Goal: Find specific page/section: Find specific page/section

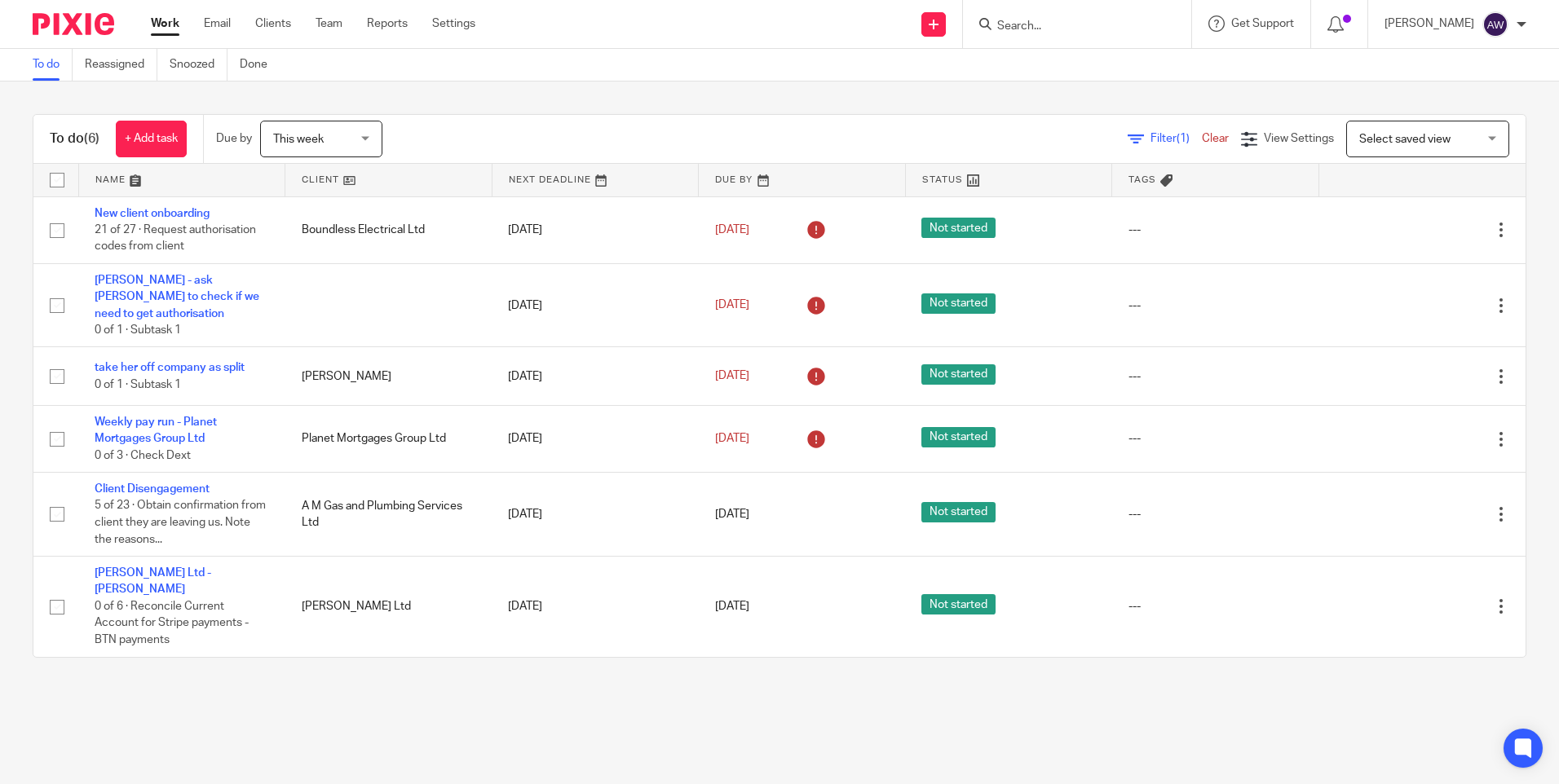
click at [375, 140] on div "This week This week" at bounding box center [321, 139] width 122 height 37
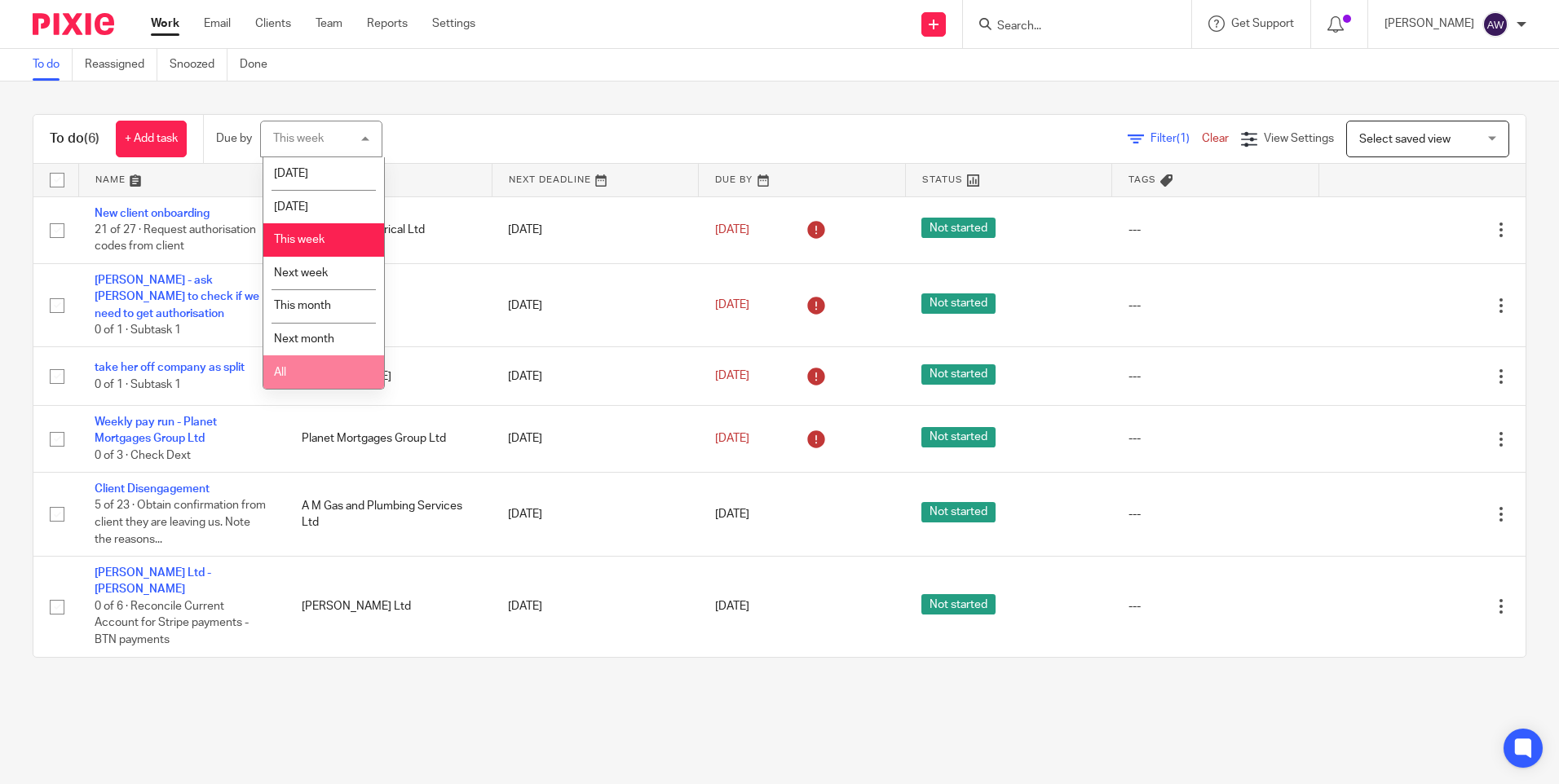
click at [299, 374] on li "All" at bounding box center [324, 372] width 121 height 33
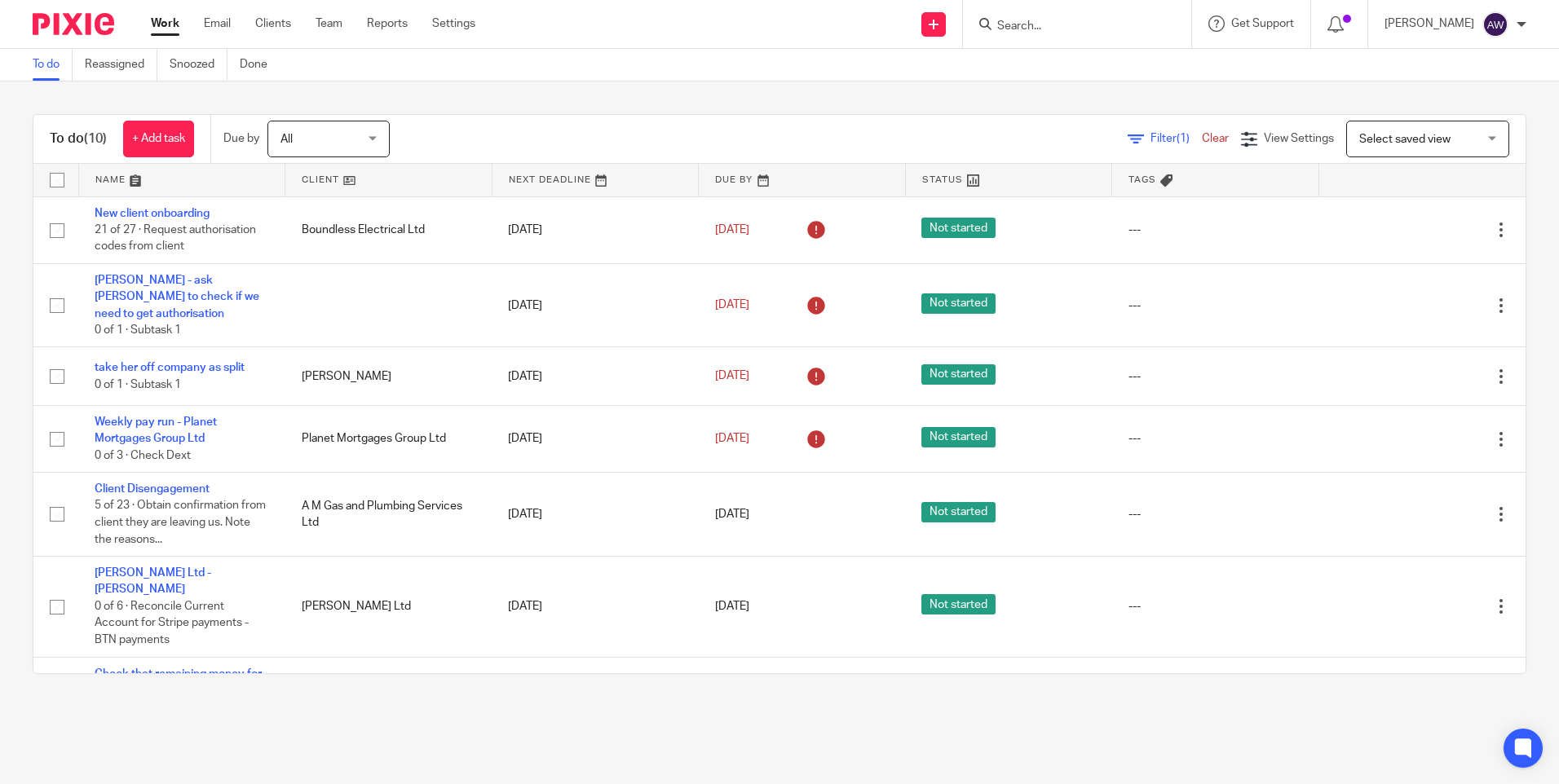
click at [73, 23] on img at bounding box center [73, 24] width 82 height 22
click at [1176, 139] on span "(1)" at bounding box center [1182, 138] width 13 height 11
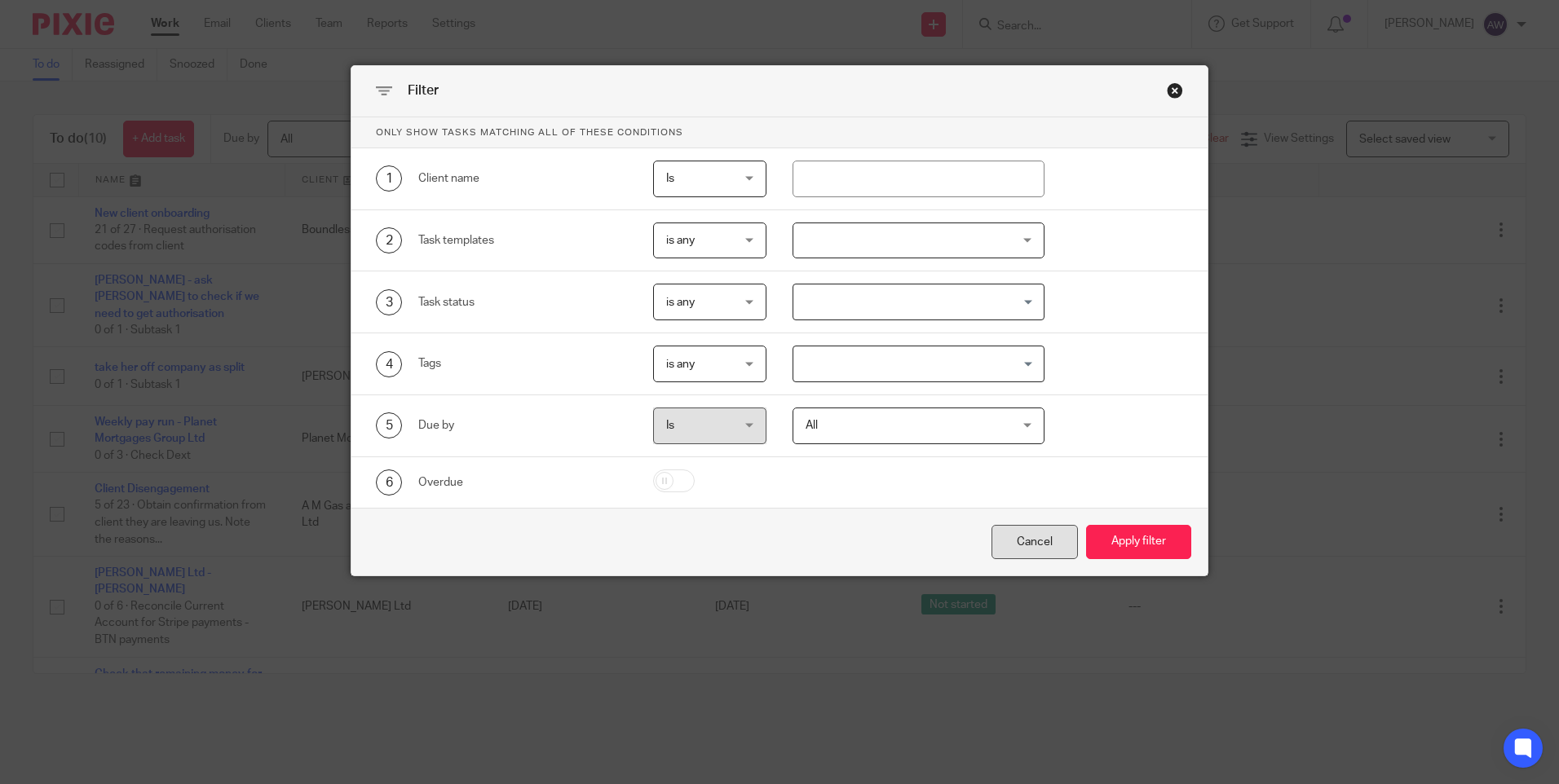
click at [1044, 535] on div "Cancel" at bounding box center [1035, 542] width 87 height 35
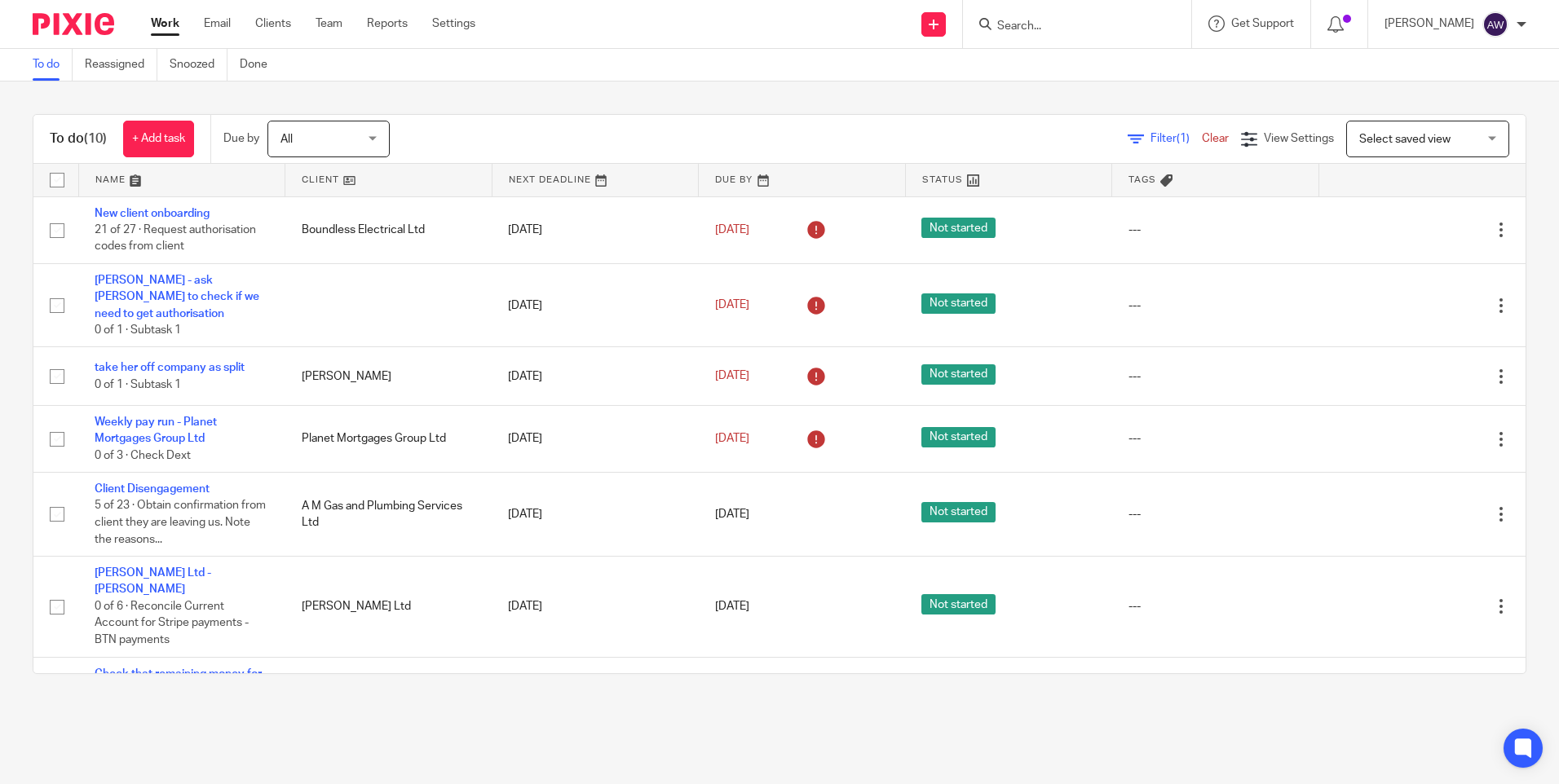
click at [1466, 129] on div "Select saved view Select saved view" at bounding box center [1428, 139] width 163 height 37
click at [1202, 138] on link "Clear" at bounding box center [1215, 138] width 27 height 11
click at [1101, 28] on input "Search" at bounding box center [1069, 26] width 147 height 14
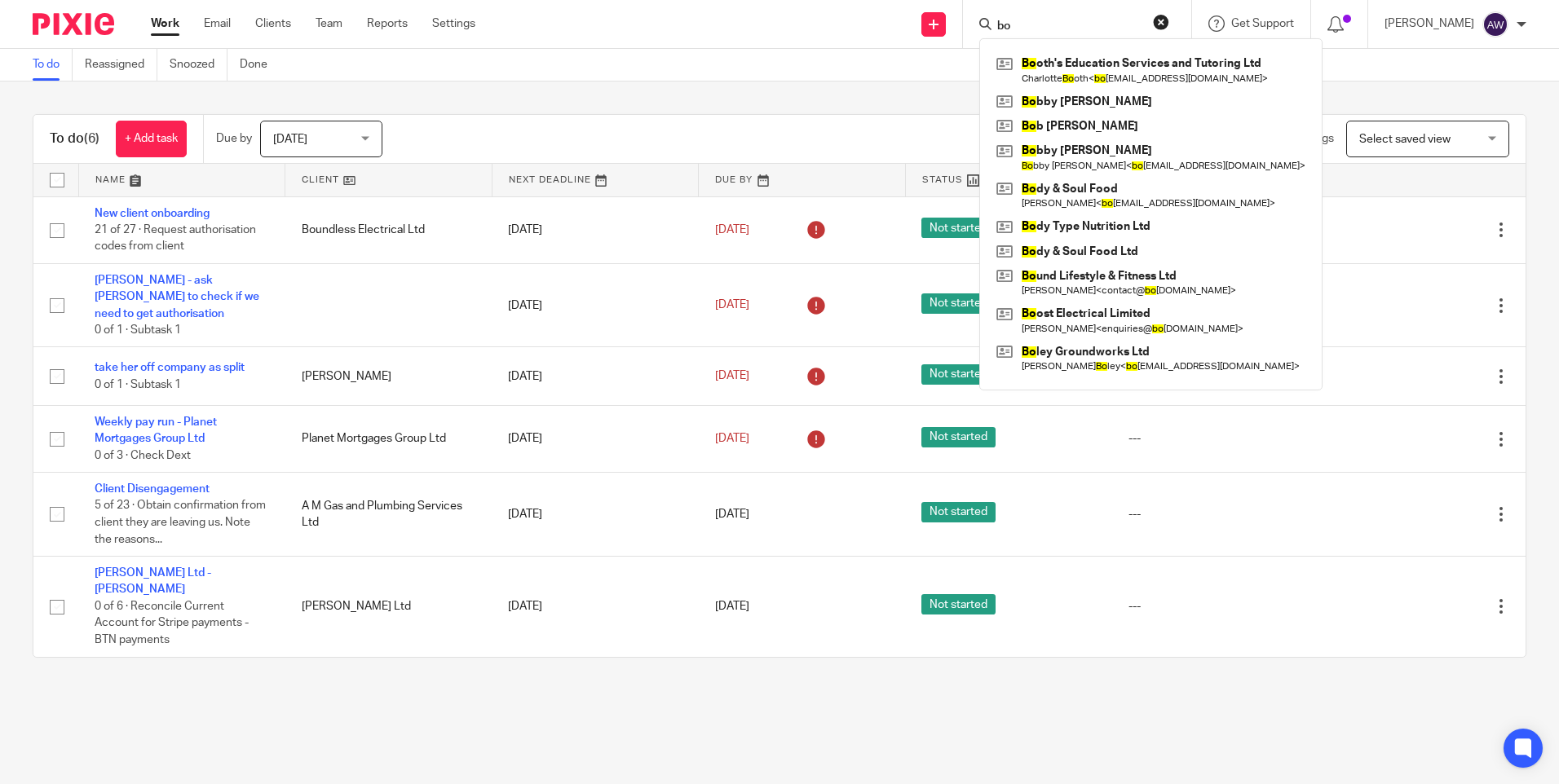
type input "b"
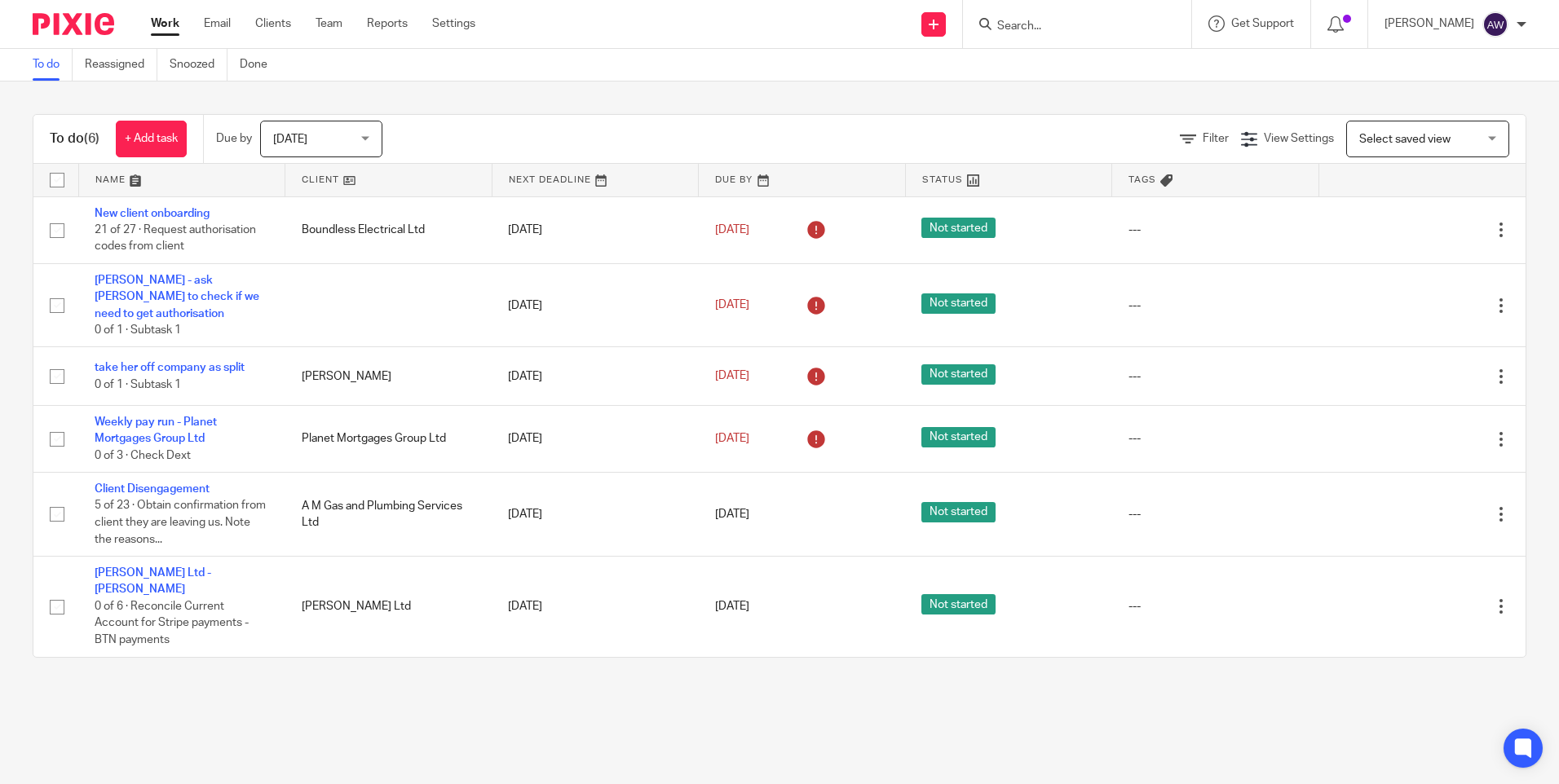
click at [1528, 21] on div "Alison Woodcraft My profile Email integration Logout" at bounding box center [1455, 24] width 174 height 48
click at [1517, 26] on div at bounding box center [1522, 25] width 10 height 10
click at [81, 25] on img at bounding box center [73, 24] width 82 height 22
click at [1461, 135] on div "Select saved view Select saved view" at bounding box center [1428, 139] width 163 height 37
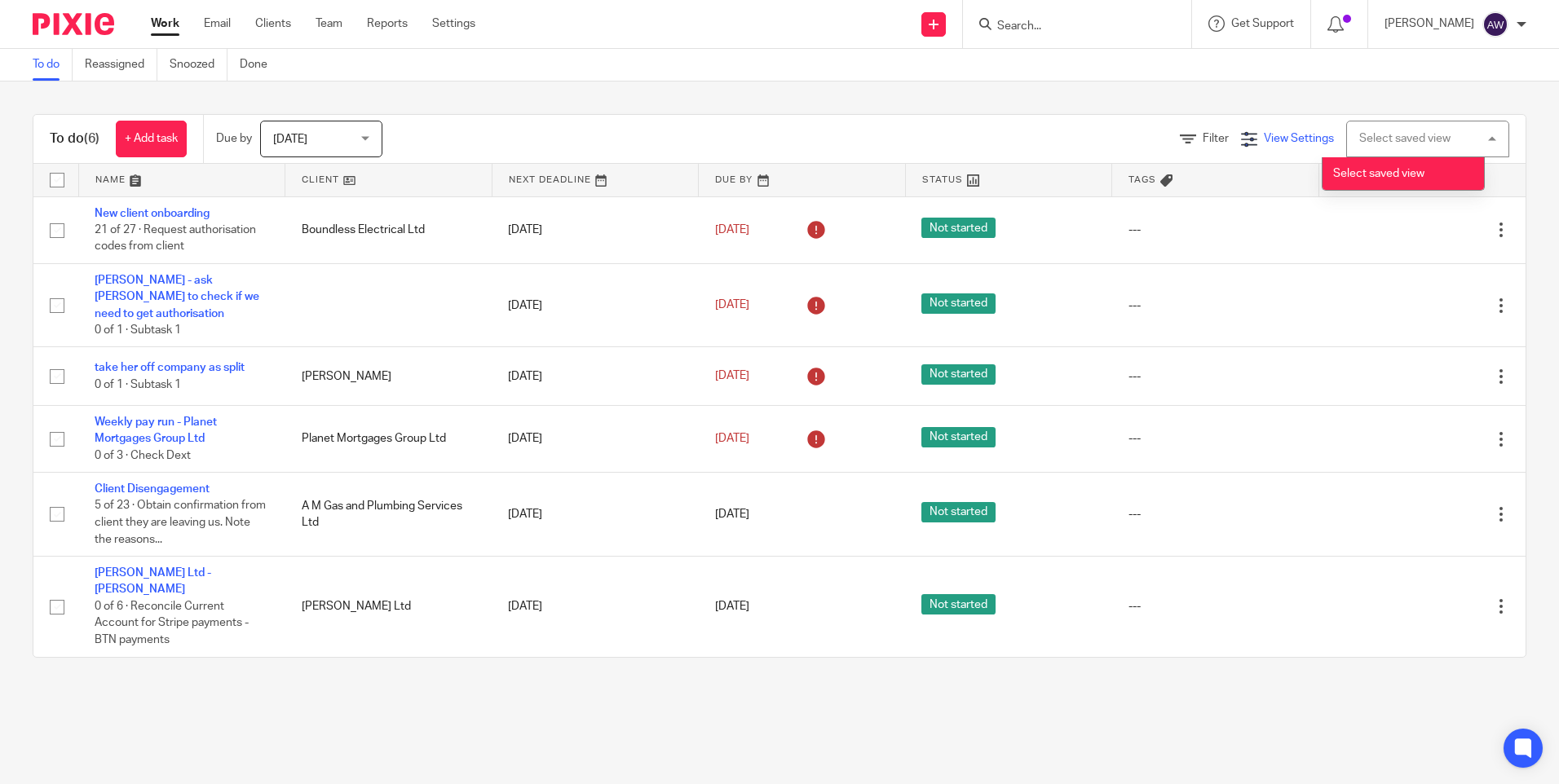
click at [1264, 136] on span "View Settings" at bounding box center [1299, 138] width 70 height 11
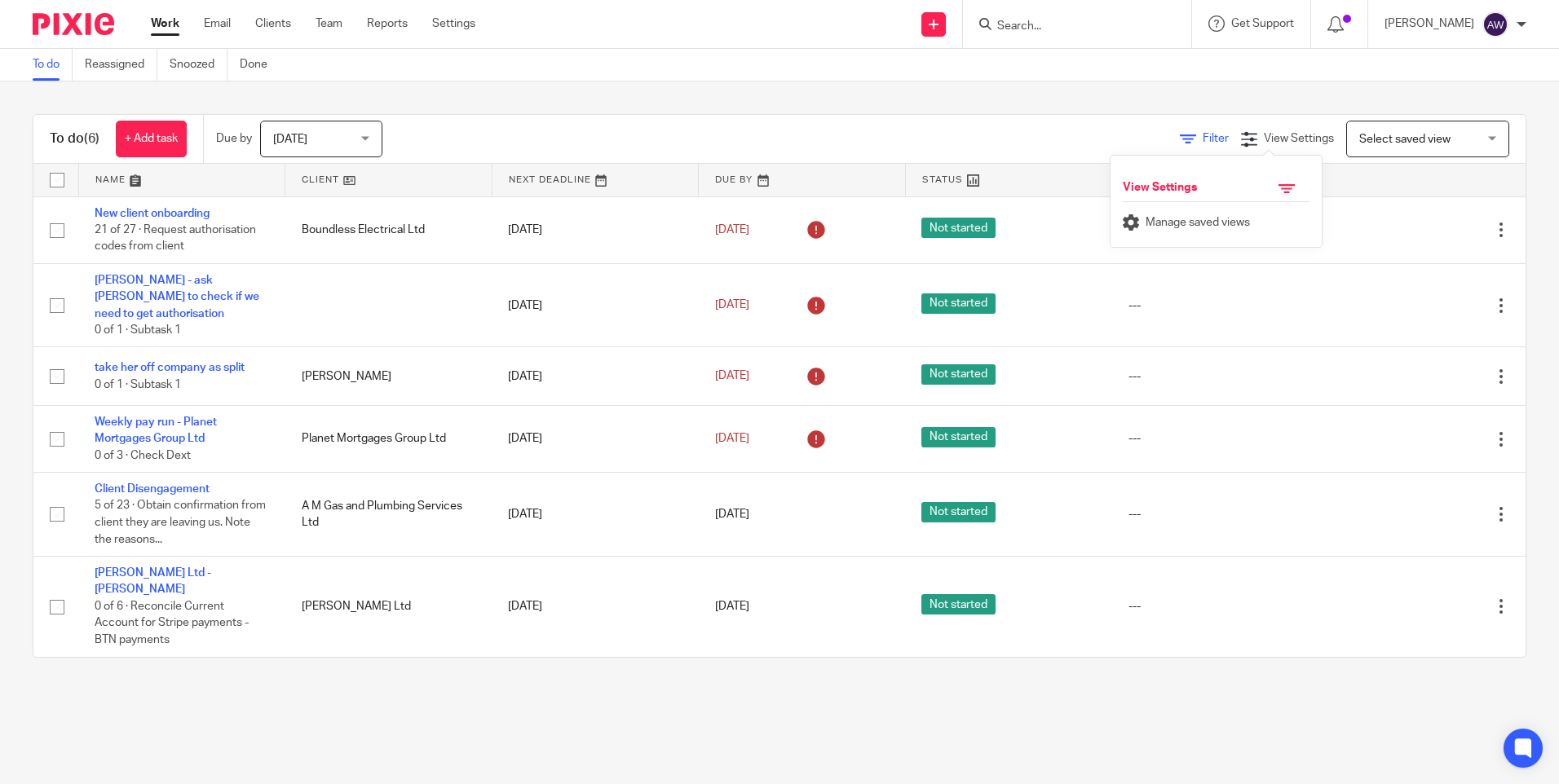
click at [1203, 135] on span "Filter" at bounding box center [1215, 138] width 26 height 11
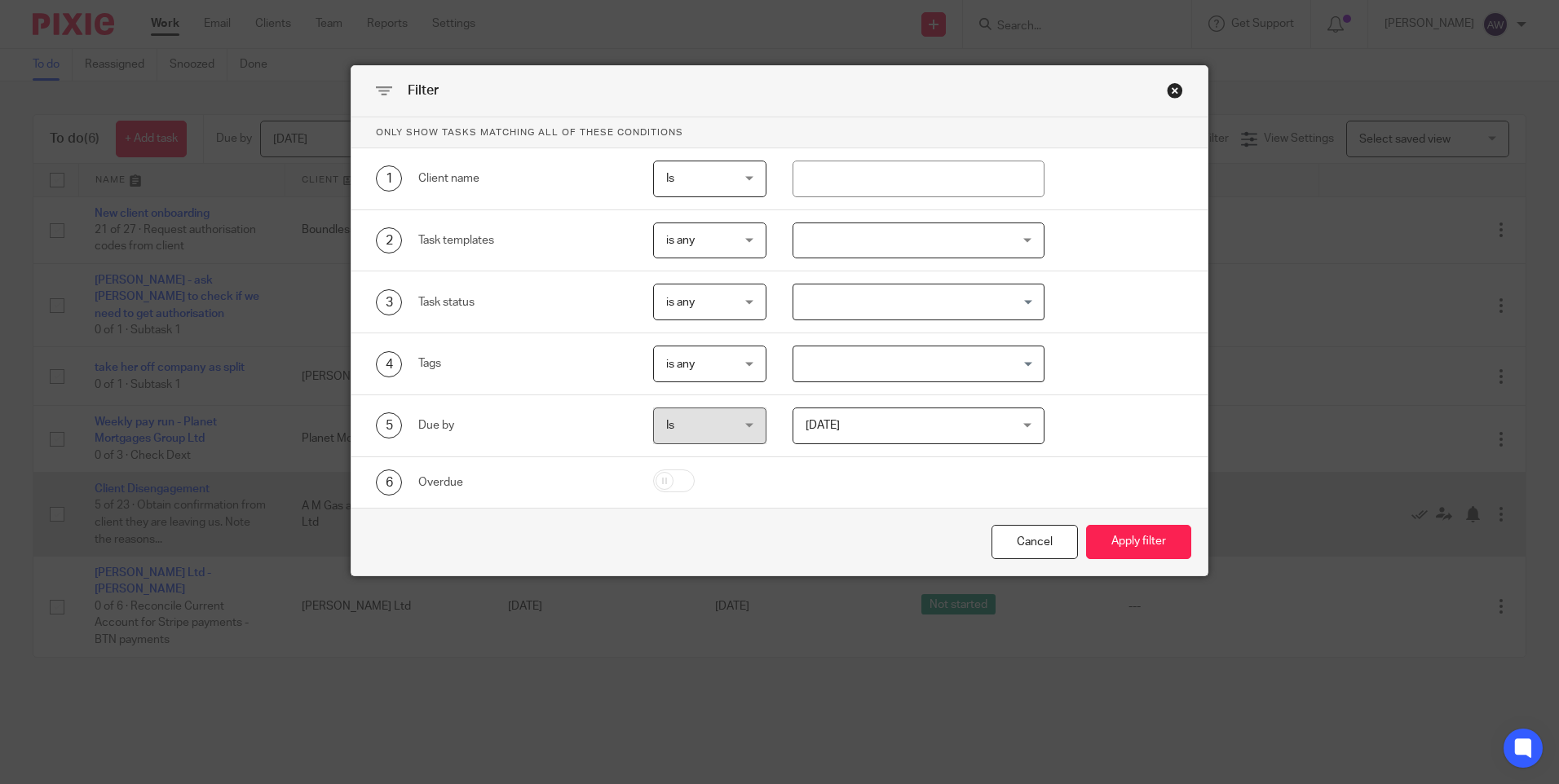
click at [1034, 532] on div "Cancel" at bounding box center [1035, 542] width 87 height 35
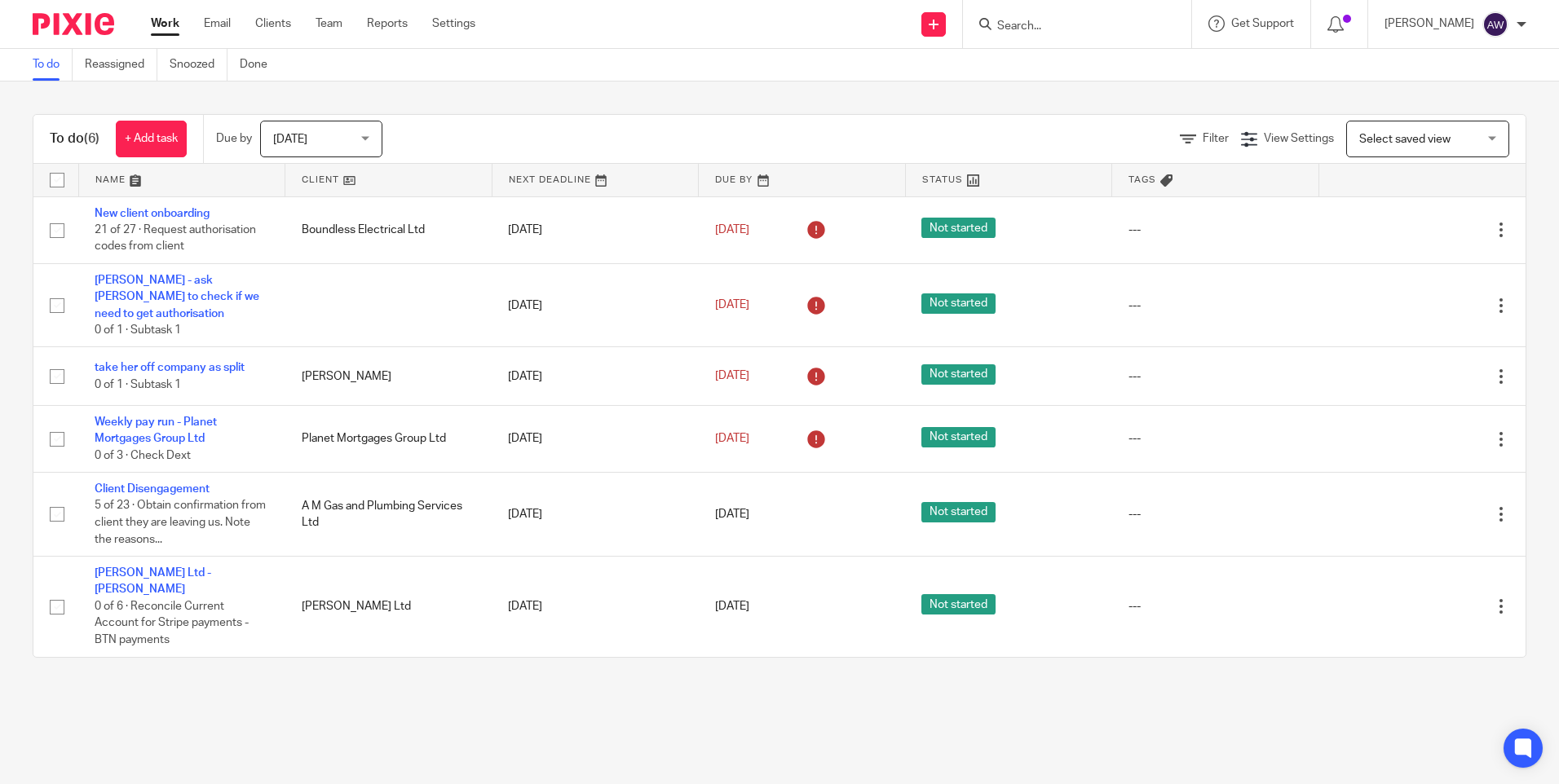
click at [100, 20] on img at bounding box center [73, 24] width 82 height 22
click at [1027, 29] on input "Search" at bounding box center [1069, 26] width 147 height 14
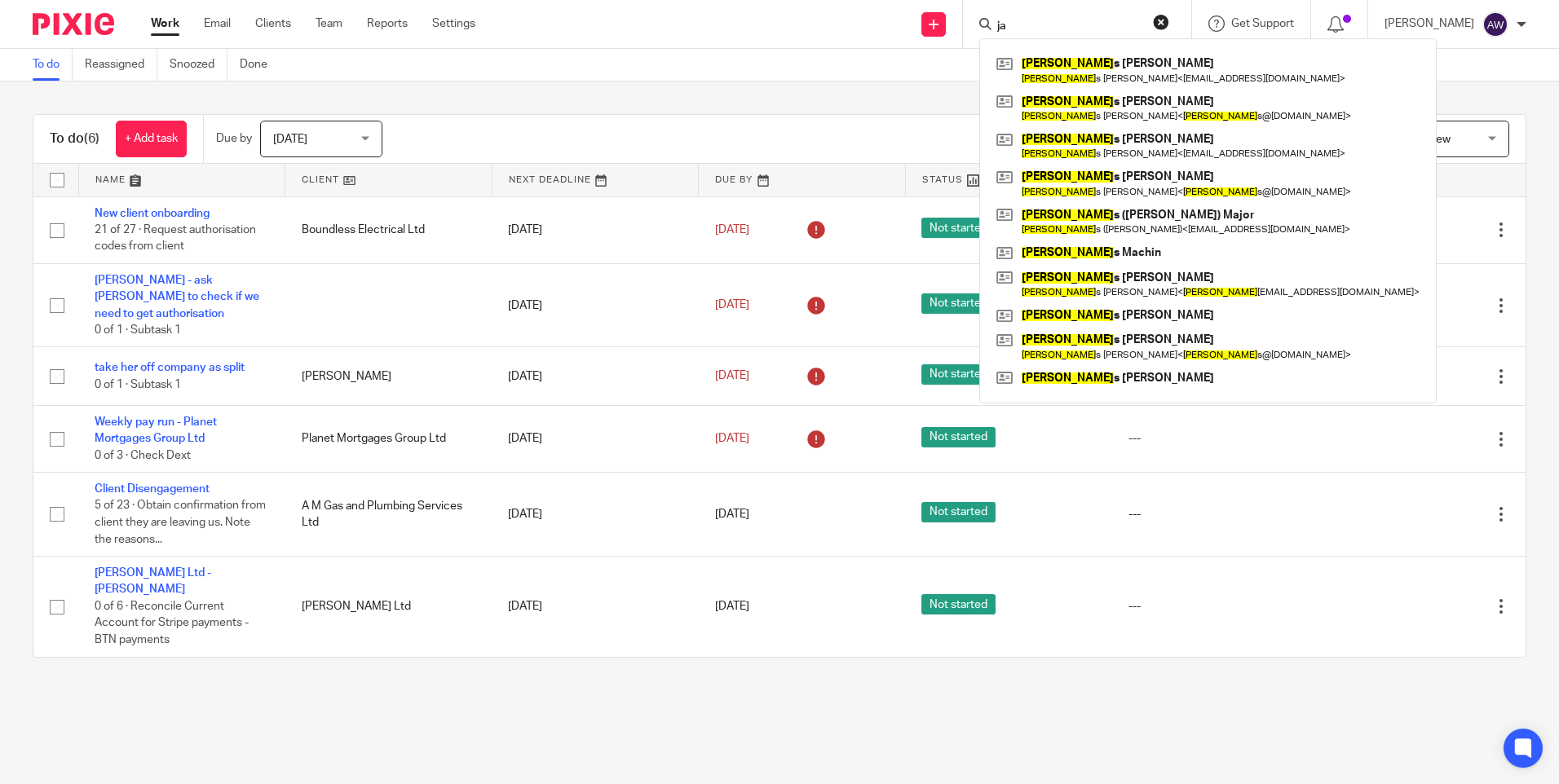
type input "j"
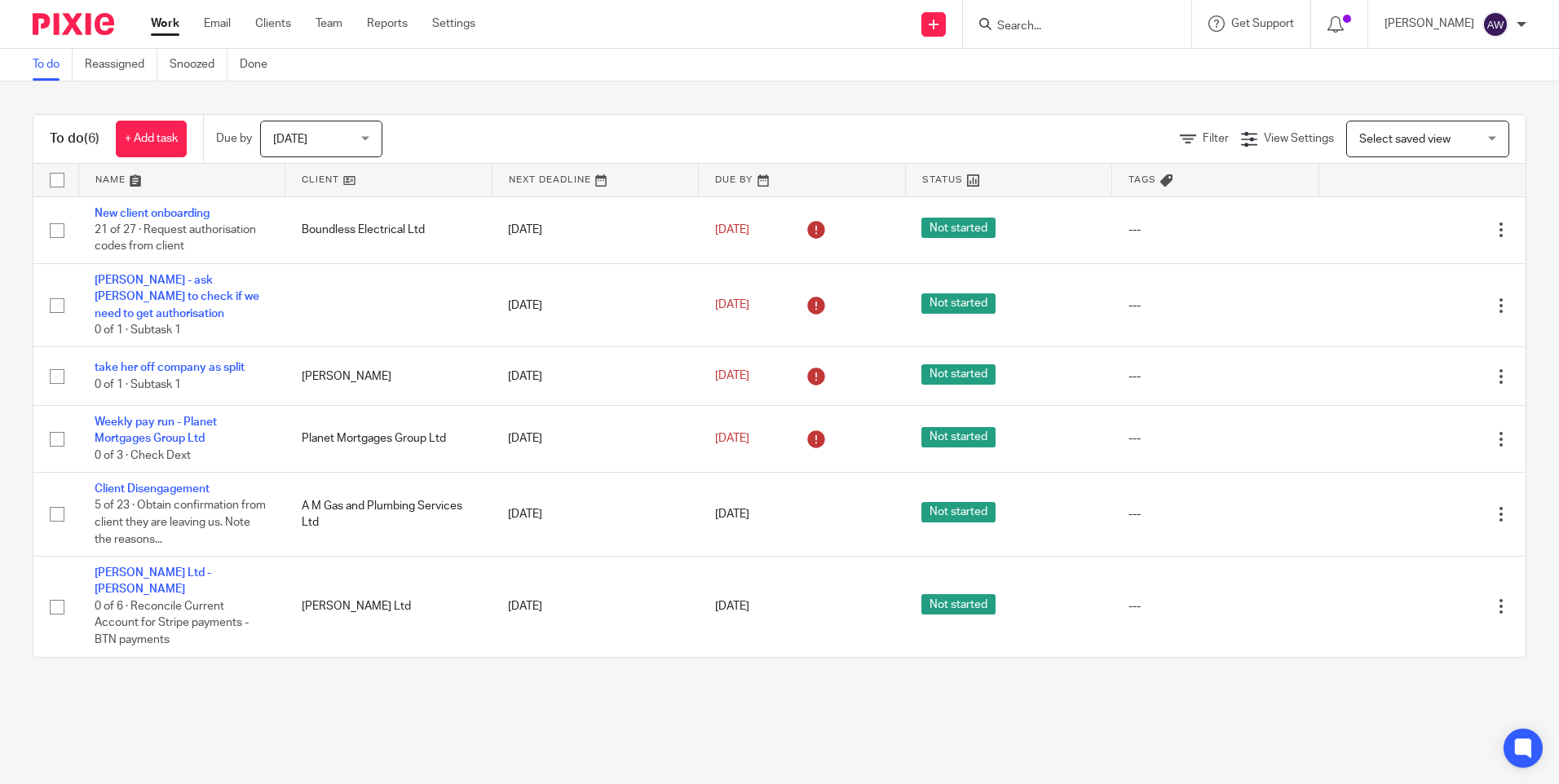
click at [1516, 23] on div "[PERSON_NAME]" at bounding box center [1455, 24] width 142 height 26
click at [725, 47] on div "Send new email Create task Add client Request signature Get Support Contact via…" at bounding box center [1029, 24] width 1059 height 48
click at [925, 100] on div "To do (6) + Add task Due by Today Today Today Tomorrow This week Next week This…" at bounding box center [779, 386] width 1559 height 609
click at [280, 27] on link "Clients" at bounding box center [273, 23] width 36 height 16
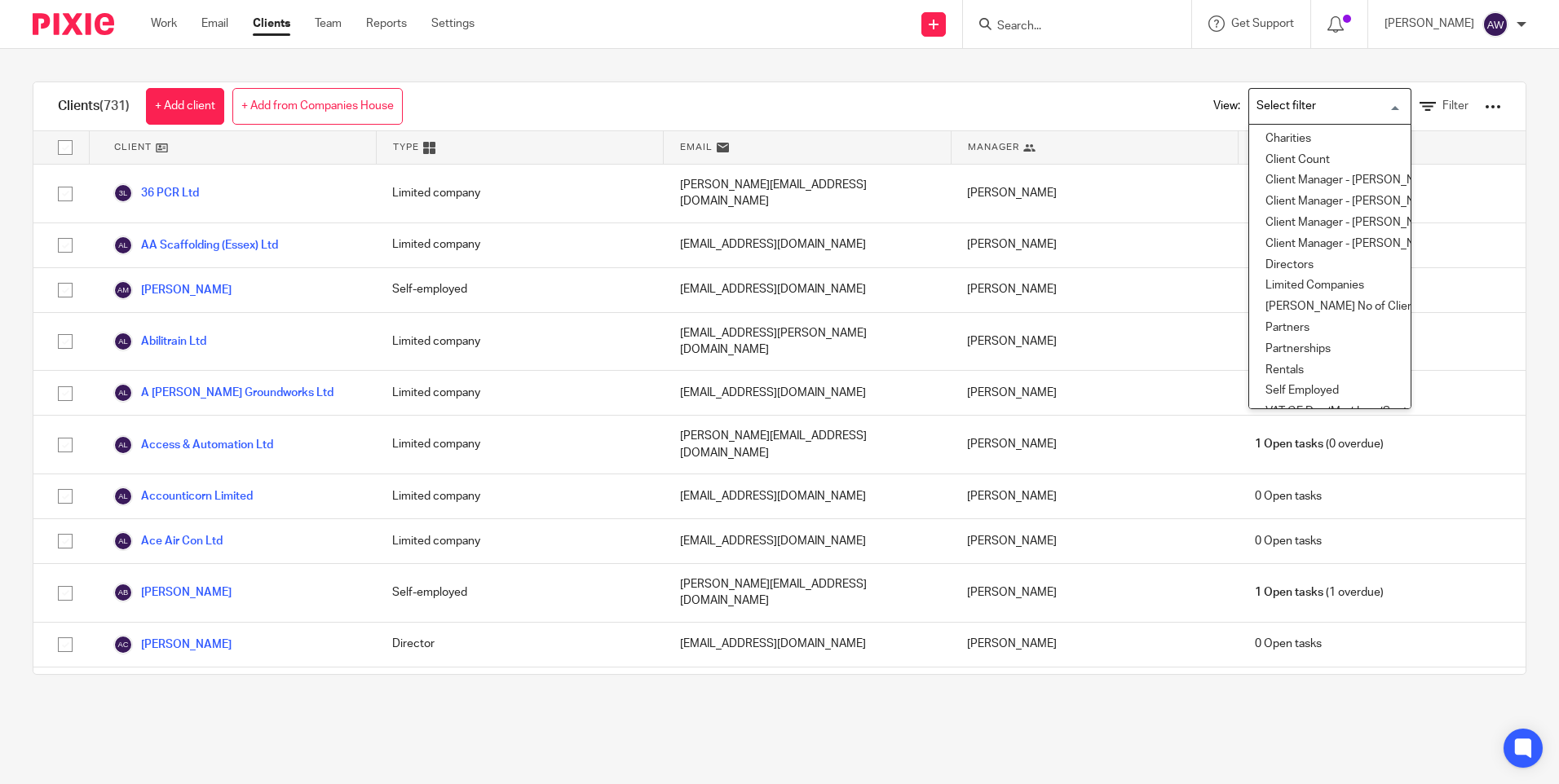
click at [1403, 108] on div "Loading..." at bounding box center [1407, 105] width 8 height 31
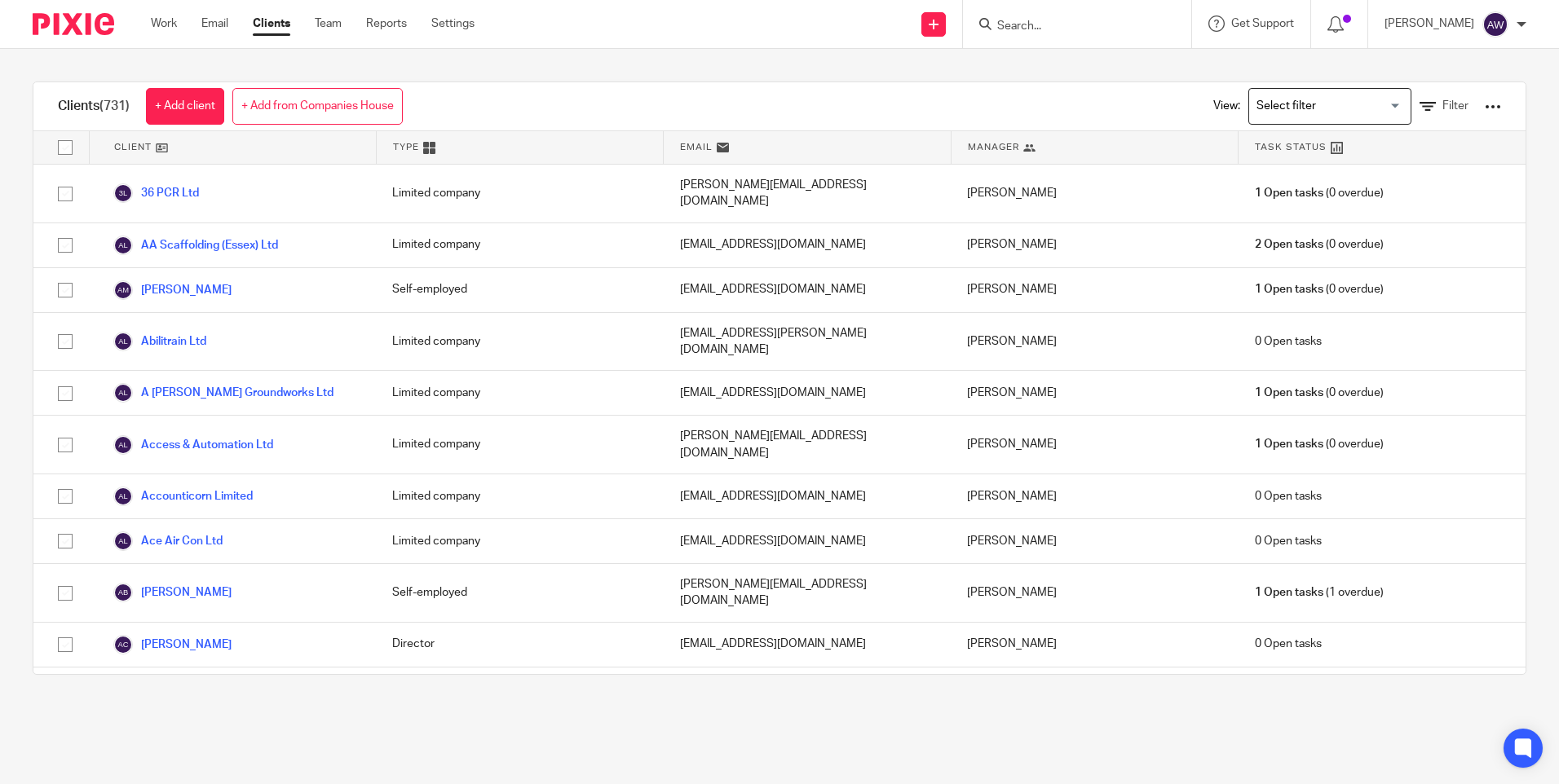
click at [1459, 106] on div "View: Loading... Filter" at bounding box center [1345, 106] width 312 height 48
click at [1485, 106] on div at bounding box center [1493, 106] width 16 height 16
click at [1420, 102] on icon at bounding box center [1427, 106] width 16 height 16
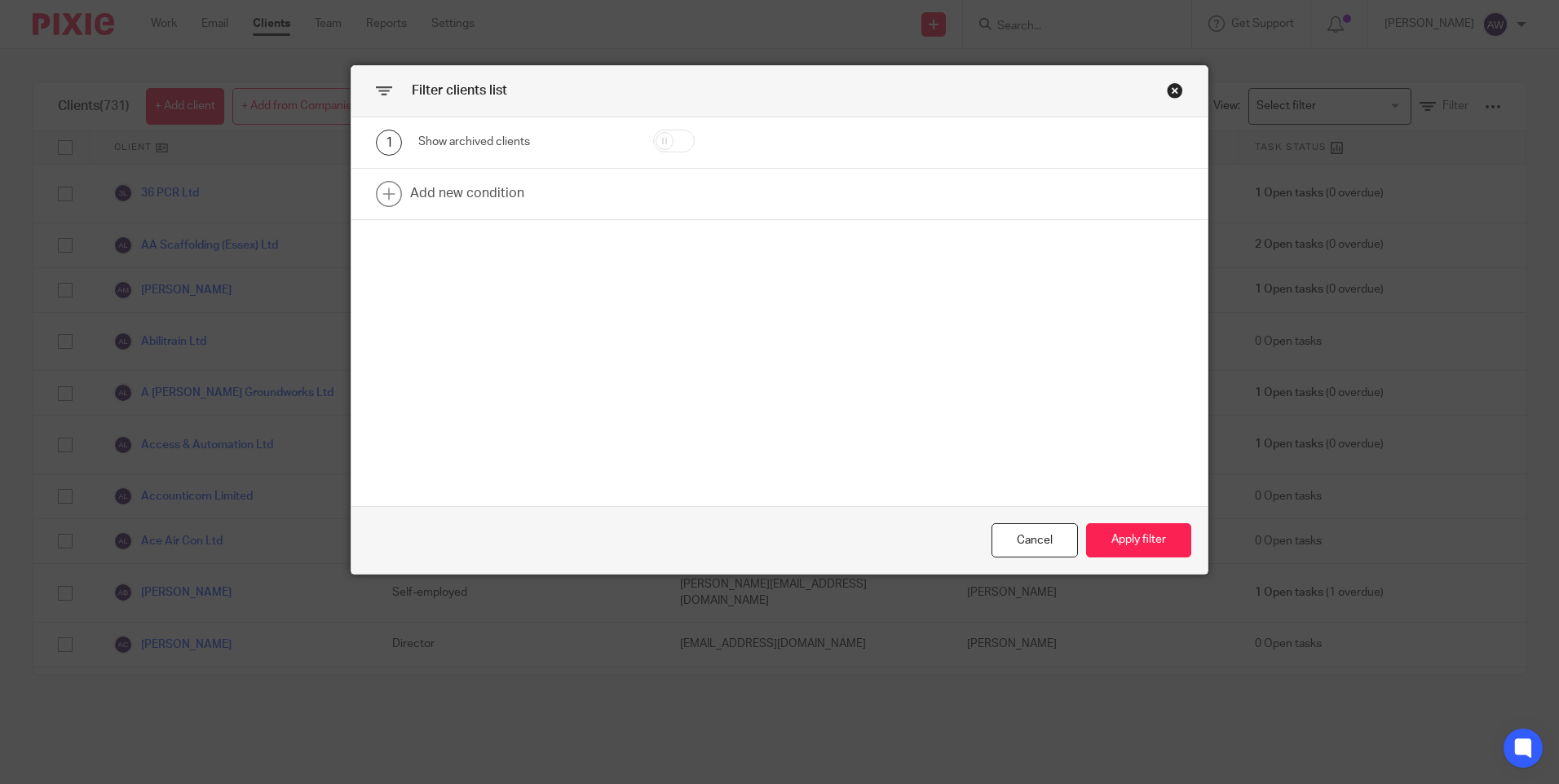
click at [668, 136] on input "checkbox" at bounding box center [674, 140] width 42 height 23
checkbox input "true"
click at [1119, 538] on button "Apply filter" at bounding box center [1139, 541] width 105 height 35
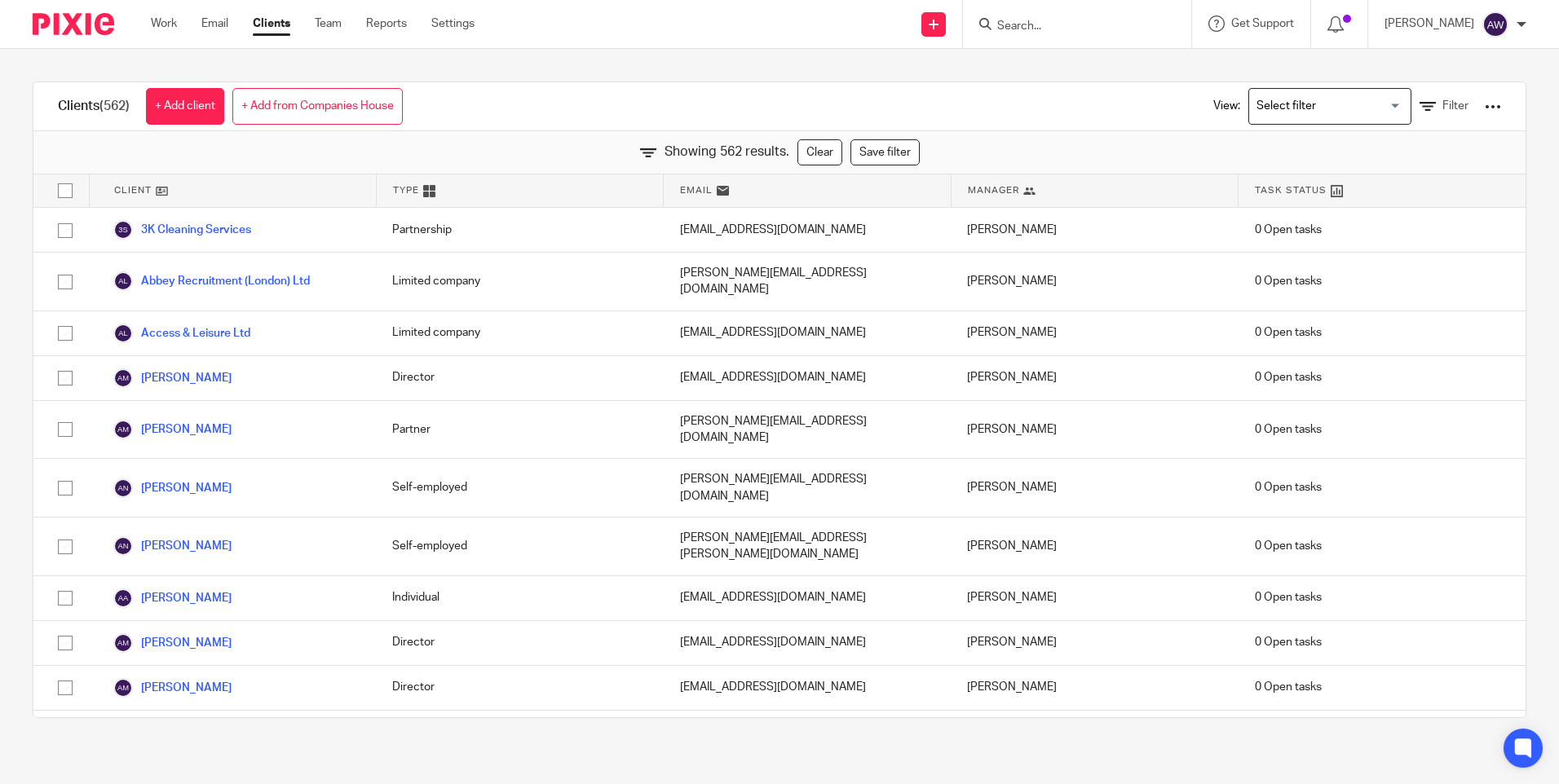
click at [1039, 33] on input "Search" at bounding box center [1069, 26] width 147 height 14
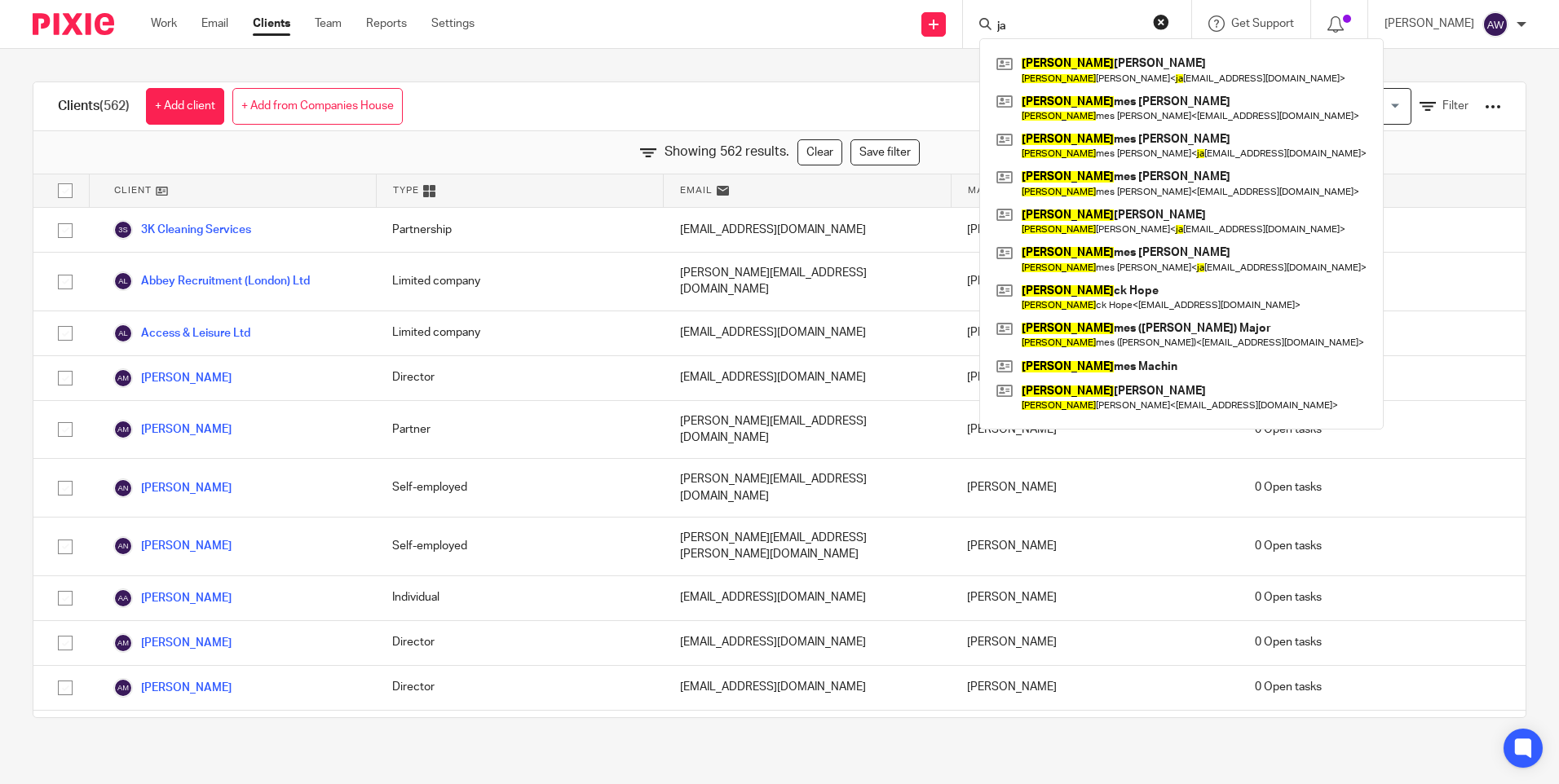
type input "j"
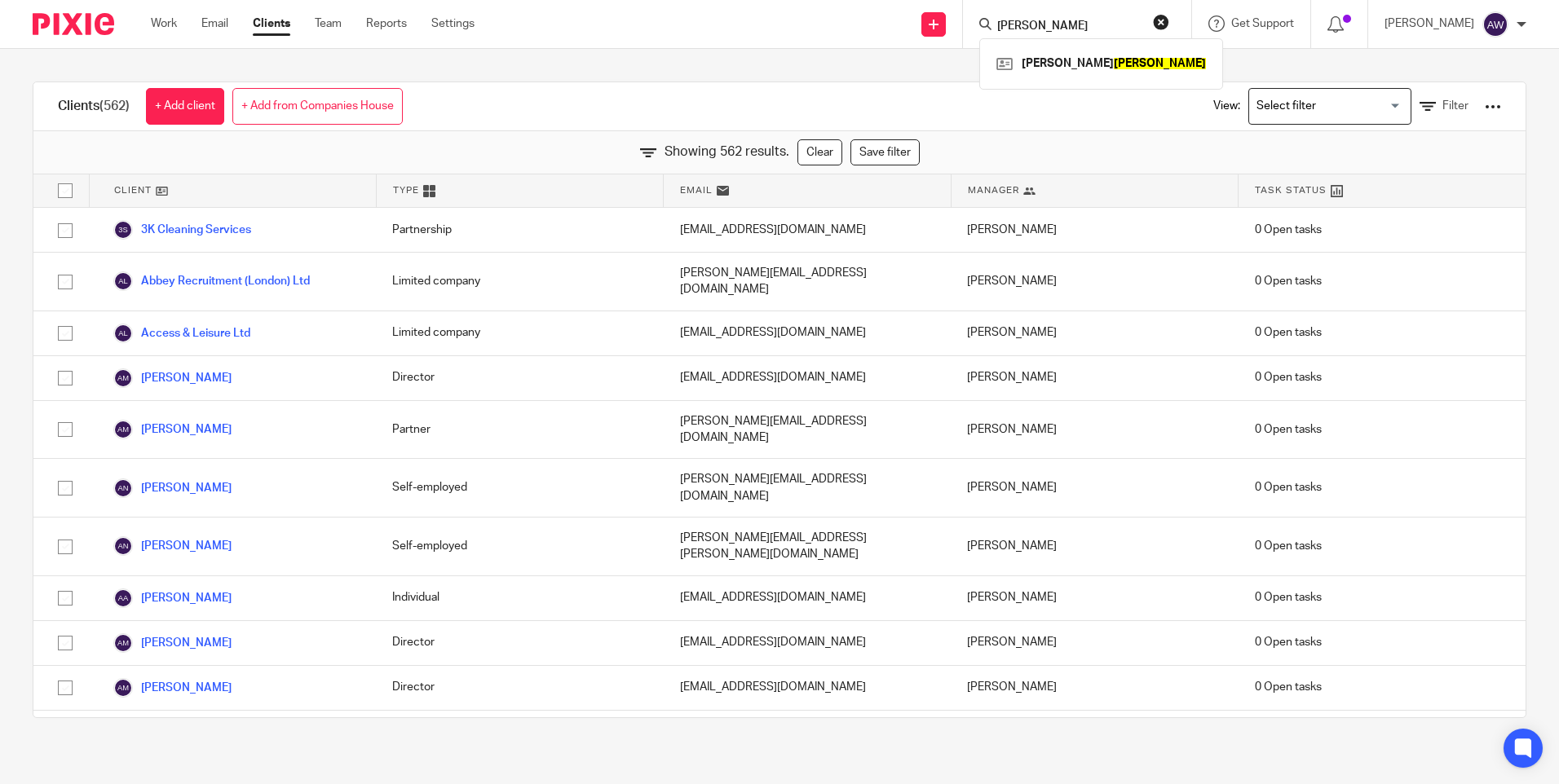
type input "[PERSON_NAME]"
